Goal: Information Seeking & Learning: Learn about a topic

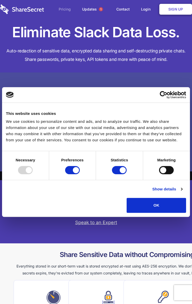
click at [64, 9] on span "Pricing" at bounding box center [65, 9] width 12 height 6
